Goal: Check status: Check status

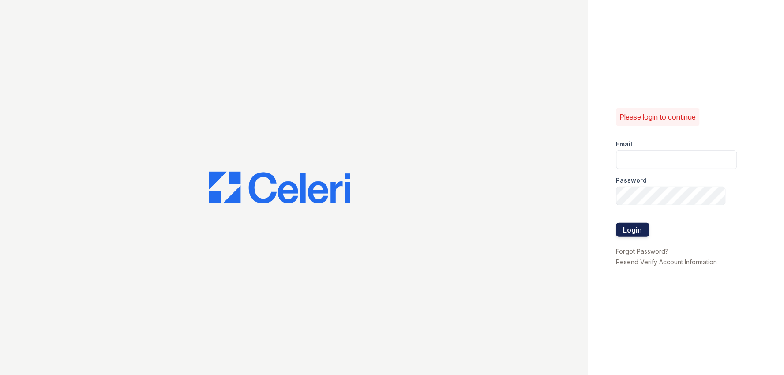
type input "arden2@cafmanagement.com"
click at [645, 231] on button "Login" at bounding box center [632, 230] width 33 height 14
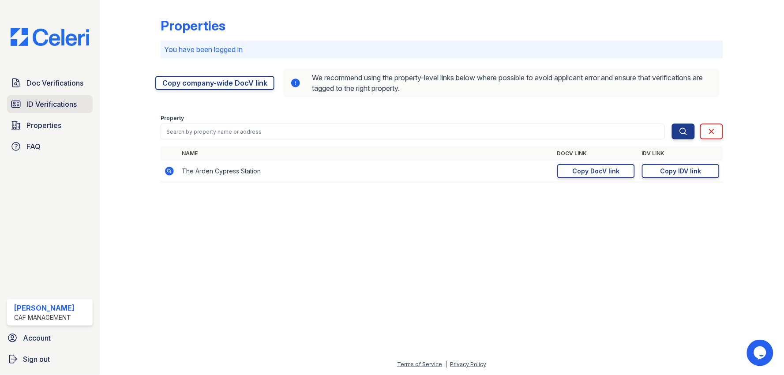
click at [45, 105] on span "ID Verifications" at bounding box center [51, 104] width 50 height 11
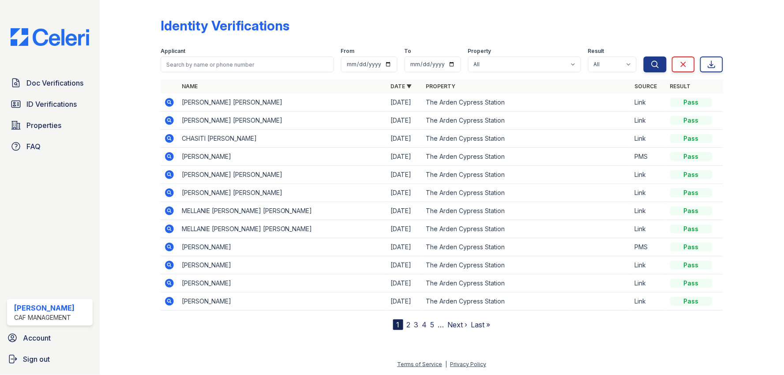
click at [108, 105] on div "Identity Verifications Filter Applicant From To Property All The Arden Cypress …" at bounding box center [442, 187] width 684 height 375
click at [49, 101] on span "ID Verifications" at bounding box center [51, 104] width 50 height 11
click at [408, 325] on link "2" at bounding box center [409, 324] width 4 height 9
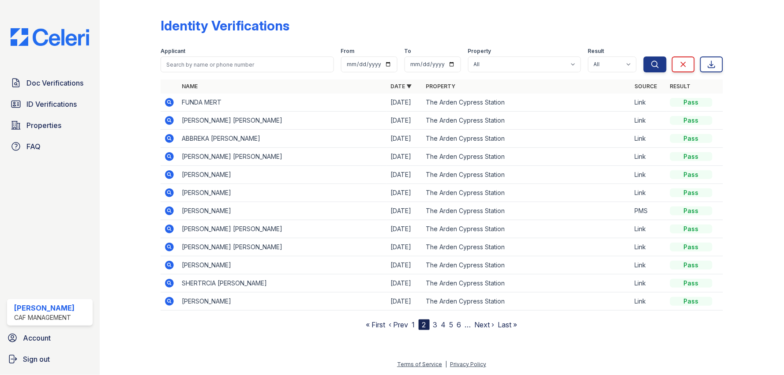
click at [413, 323] on link "1" at bounding box center [413, 324] width 3 height 9
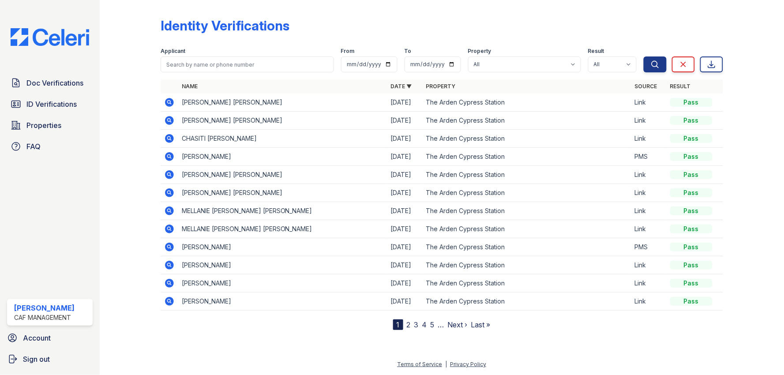
click at [110, 156] on div "Identity Verifications Filter Applicant From To Property All The Arden Cypress …" at bounding box center [442, 187] width 684 height 375
drag, startPoint x: 120, startPoint y: 77, endPoint x: 50, endPoint y: 104, distance: 74.7
click at [119, 77] on div at bounding box center [137, 167] width 47 height 327
click at [50, 104] on span "ID Verifications" at bounding box center [51, 104] width 50 height 11
click at [69, 102] on span "ID Verifications" at bounding box center [51, 104] width 50 height 11
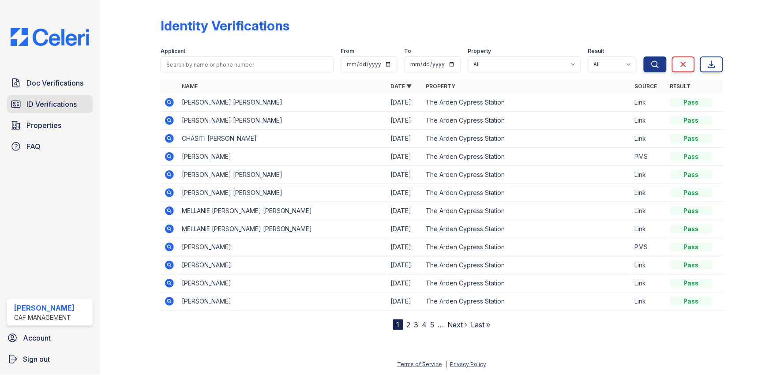
click at [64, 105] on span "ID Verifications" at bounding box center [51, 104] width 50 height 11
click at [52, 104] on span "ID Verifications" at bounding box center [51, 104] width 50 height 11
click at [121, 187] on div at bounding box center [137, 167] width 47 height 327
click at [126, 85] on div at bounding box center [137, 167] width 47 height 327
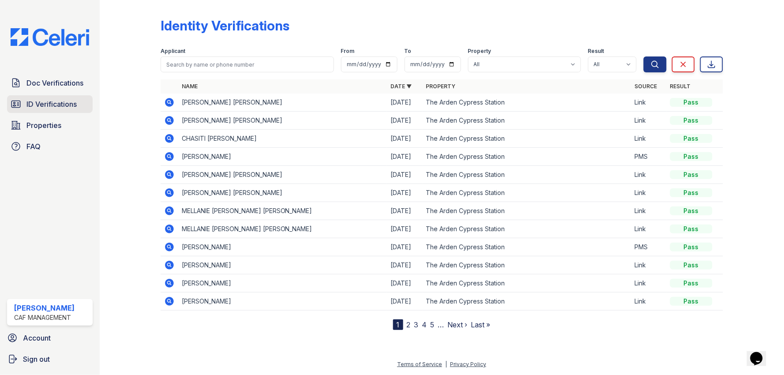
click at [37, 105] on span "ID Verifications" at bounding box center [51, 104] width 50 height 11
click at [245, 45] on div "Applicant From To Property All The [GEOGRAPHIC_DATA] Result All Pass Fail Cauti…" at bounding box center [402, 58] width 483 height 28
click at [125, 82] on div at bounding box center [137, 167] width 47 height 327
click at [135, 113] on div at bounding box center [137, 167] width 47 height 327
click at [55, 94] on div "Doc Verifications ID Verifications Properties FAQ" at bounding box center [50, 114] width 93 height 81
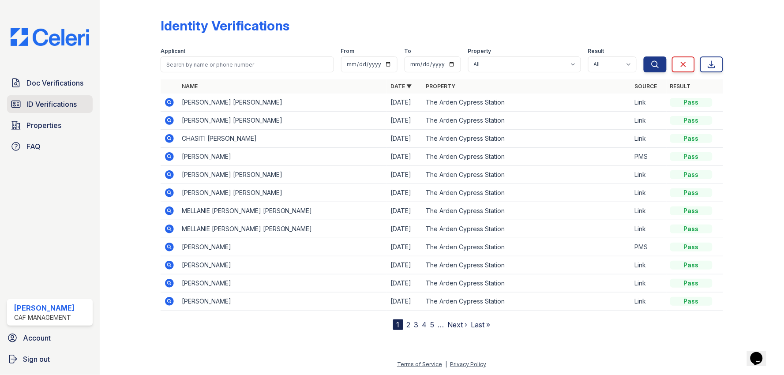
click at [51, 103] on span "ID Verifications" at bounding box center [51, 104] width 50 height 11
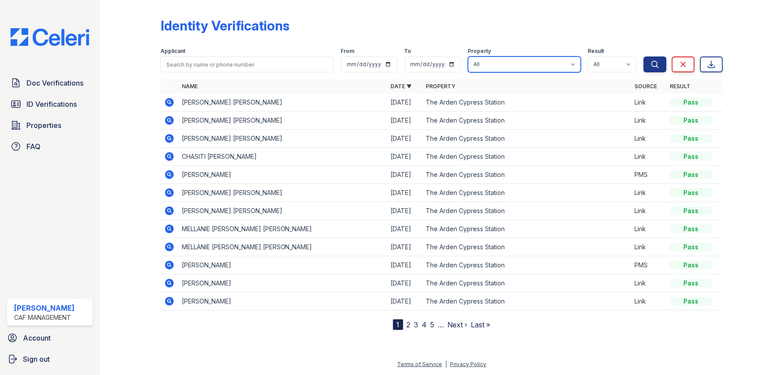
drag, startPoint x: 532, startPoint y: 68, endPoint x: 530, endPoint y: 63, distance: 6.0
click at [532, 68] on select "All The Arden Cypress Station" at bounding box center [524, 64] width 113 height 16
click at [504, 12] on div "Identity Verifications Filter Applicant From To Property All The [GEOGRAPHIC_DA…" at bounding box center [442, 167] width 563 height 327
click at [509, 26] on div "Identity Verifications" at bounding box center [442, 29] width 563 height 23
